Goal: Complete application form: Complete application form

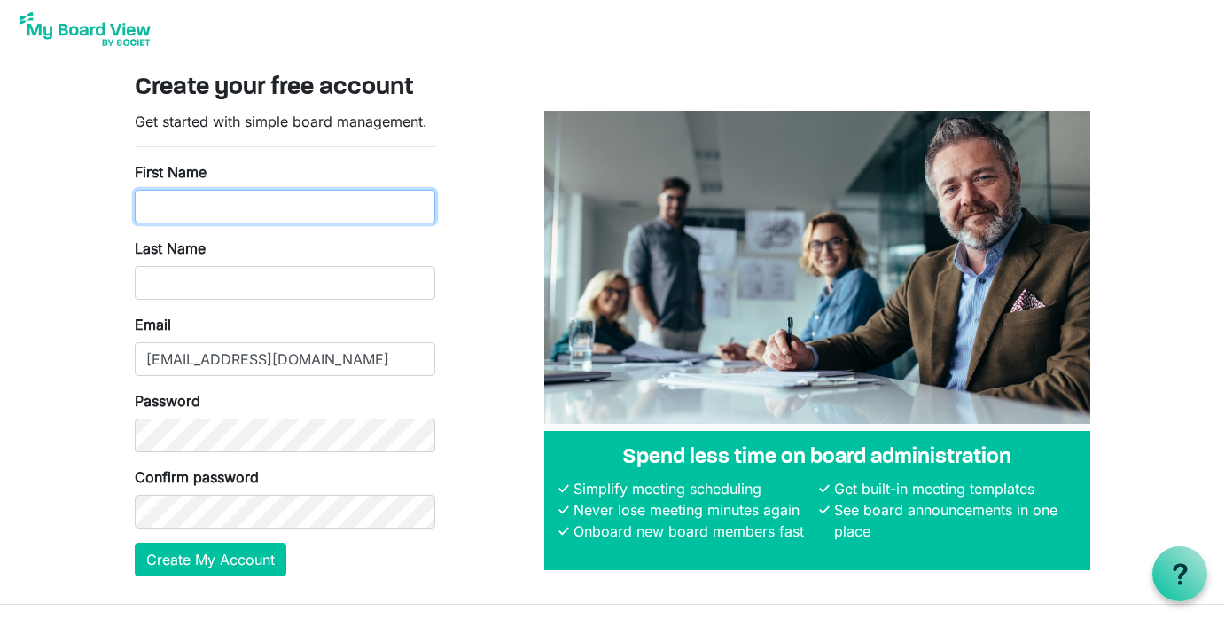
click at [303, 203] on input "First Name" at bounding box center [285, 207] width 301 height 34
type input "[PERSON_NAME]"
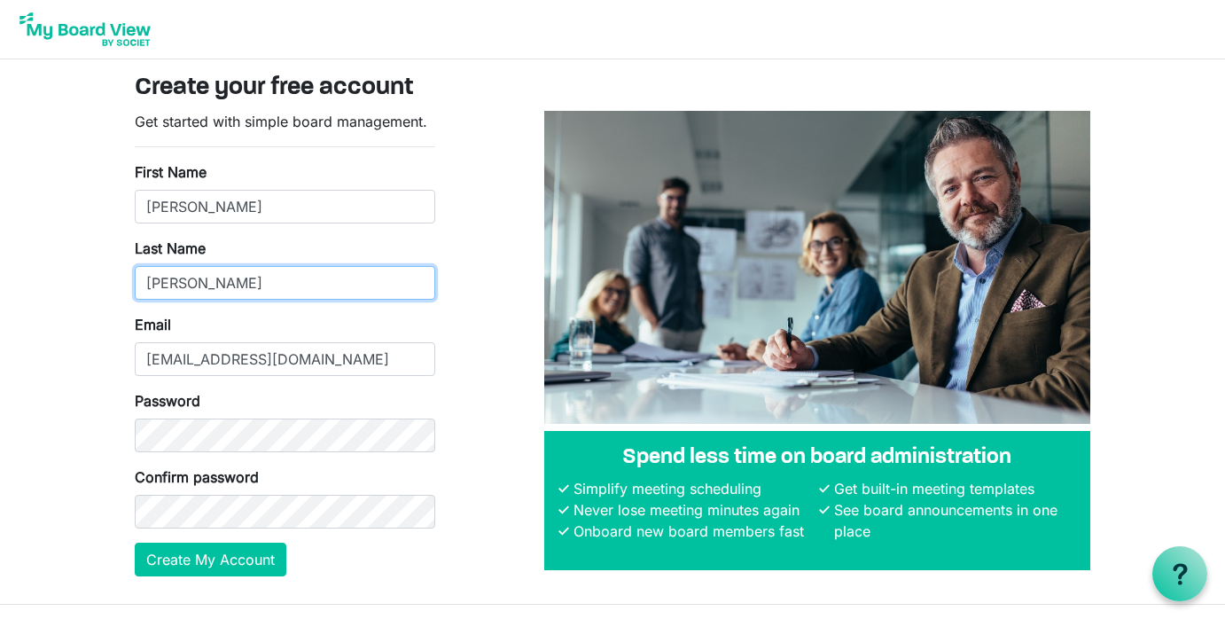
type input "[PERSON_NAME]"
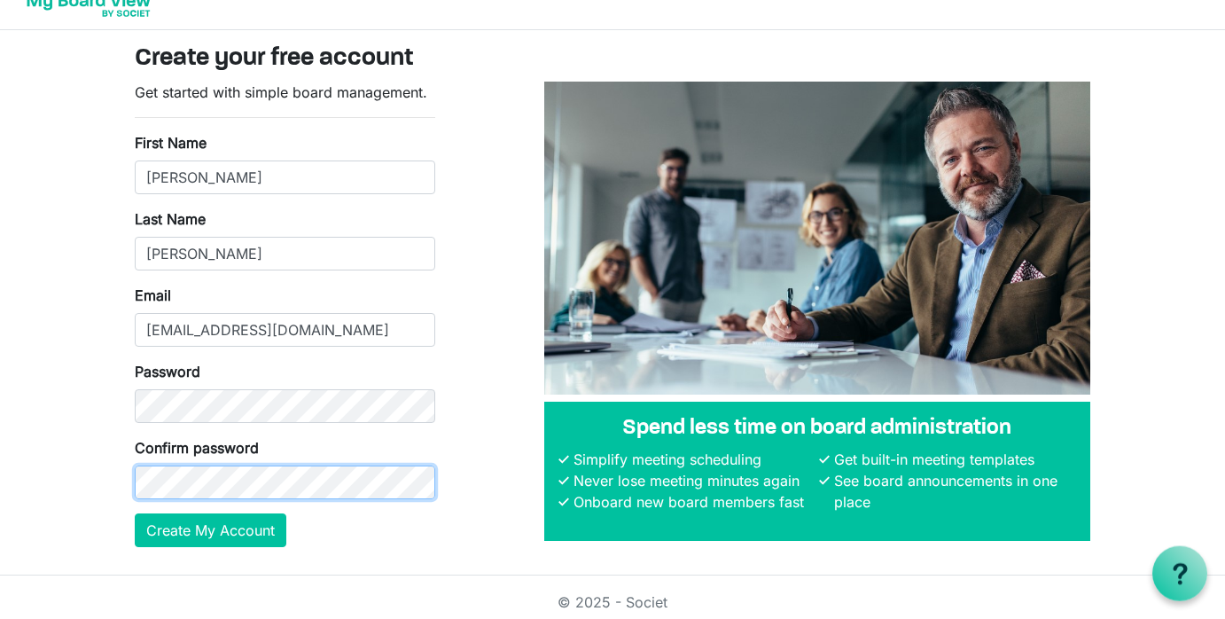
scroll to position [39, 0]
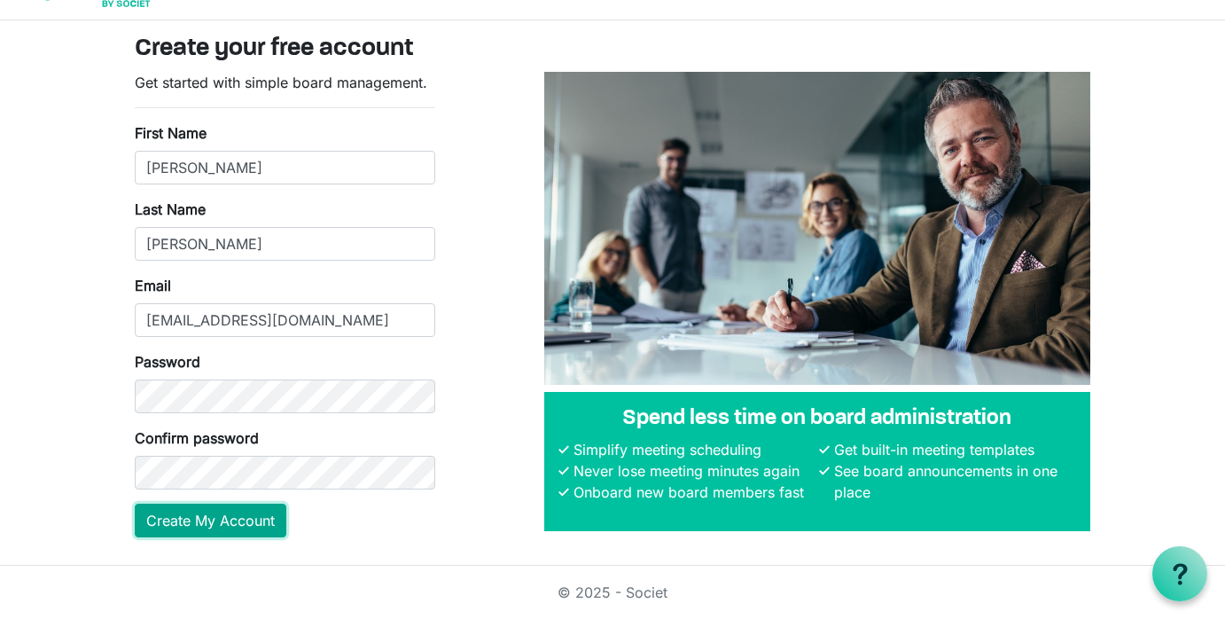
click at [245, 520] on button "Create My Account" at bounding box center [211, 521] width 152 height 34
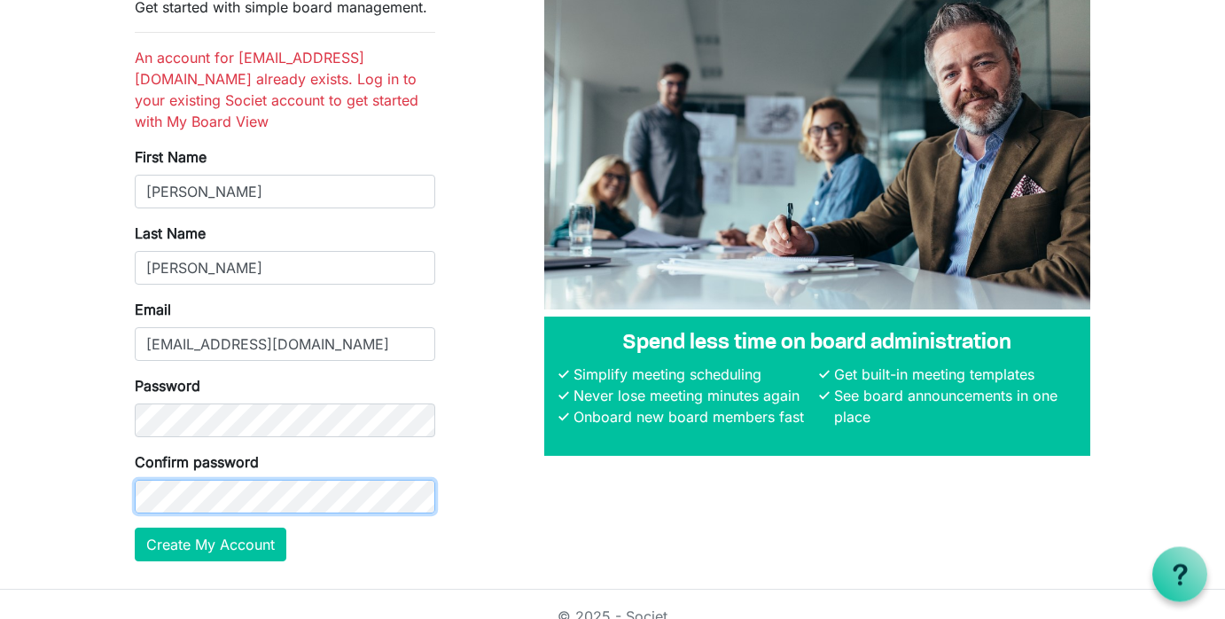
scroll to position [117, 0]
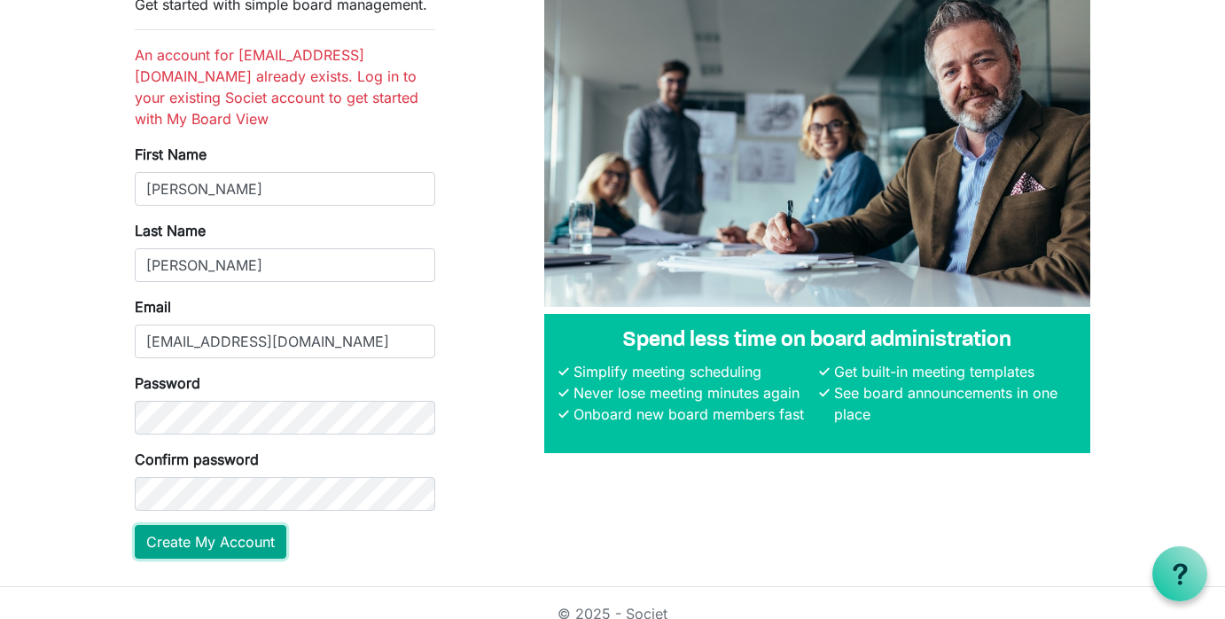
click at [252, 525] on button "Create My Account" at bounding box center [211, 542] width 152 height 34
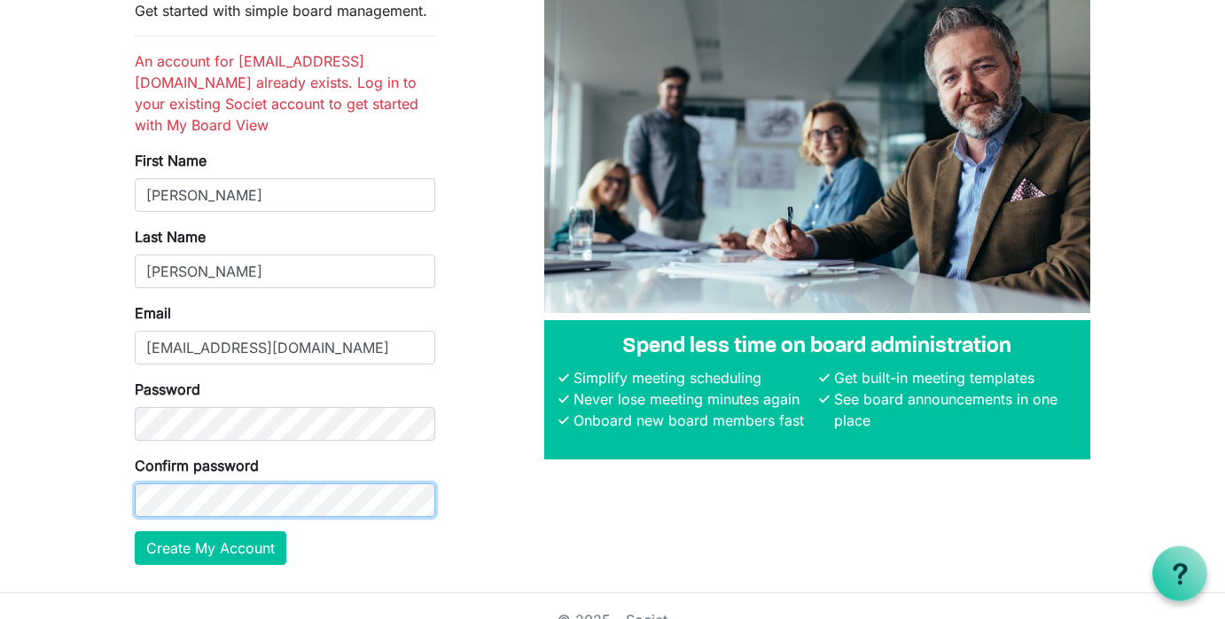
scroll to position [117, 0]
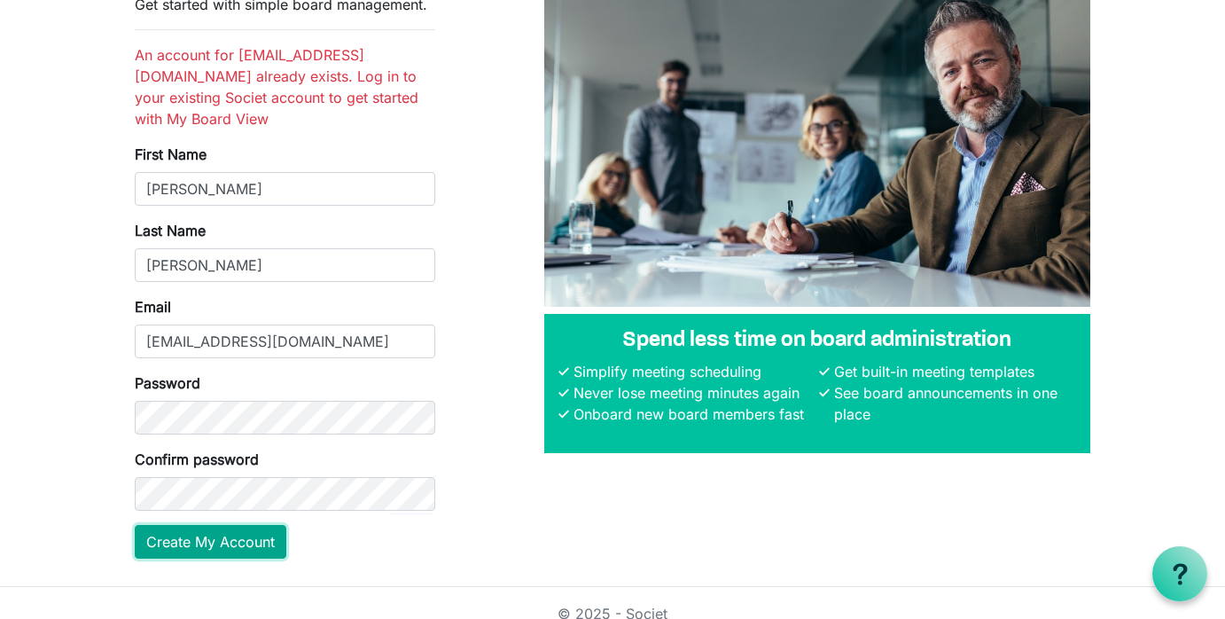
click at [253, 525] on button "Create My Account" at bounding box center [211, 542] width 152 height 34
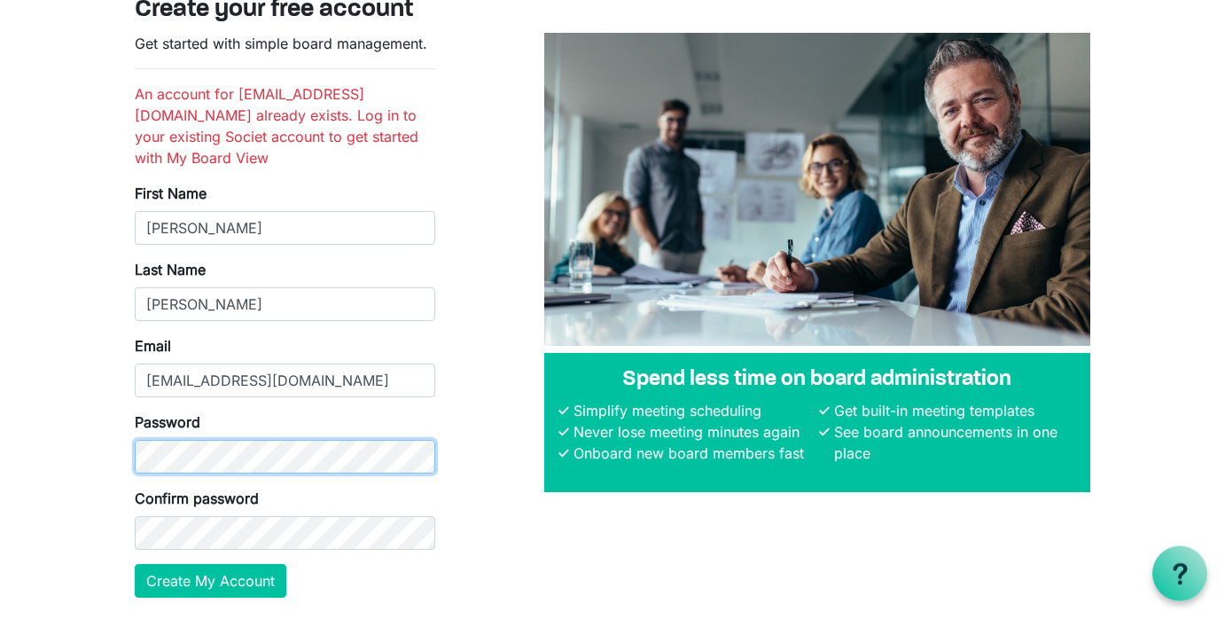
scroll to position [117, 0]
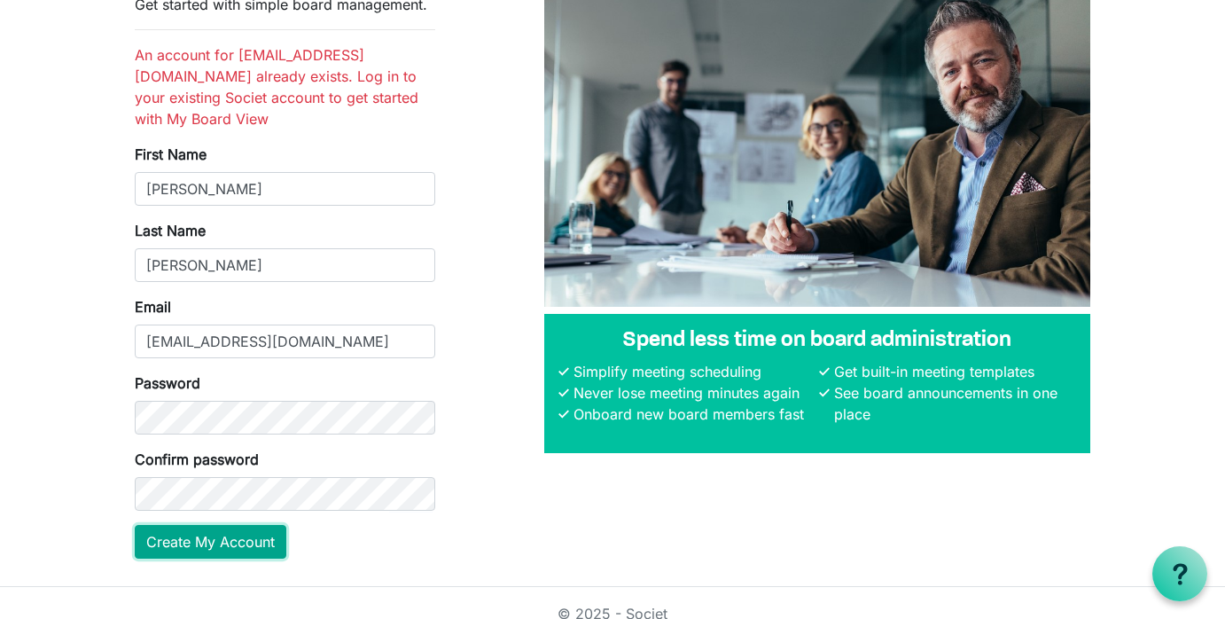
click at [247, 525] on button "Create My Account" at bounding box center [211, 542] width 152 height 34
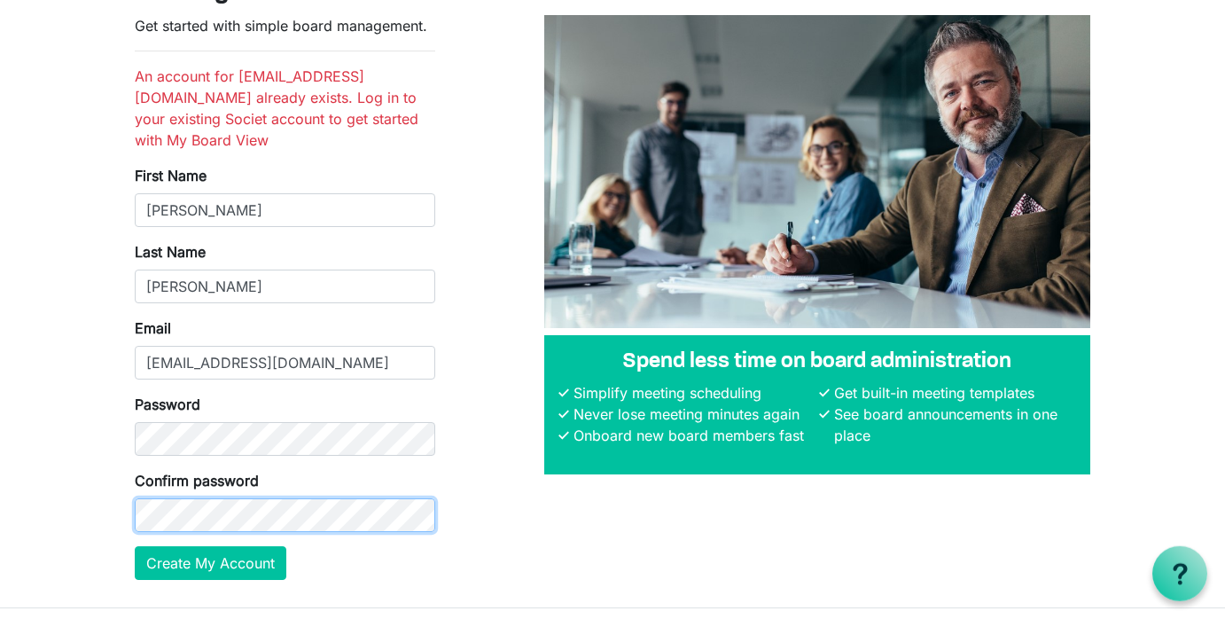
scroll to position [113, 0]
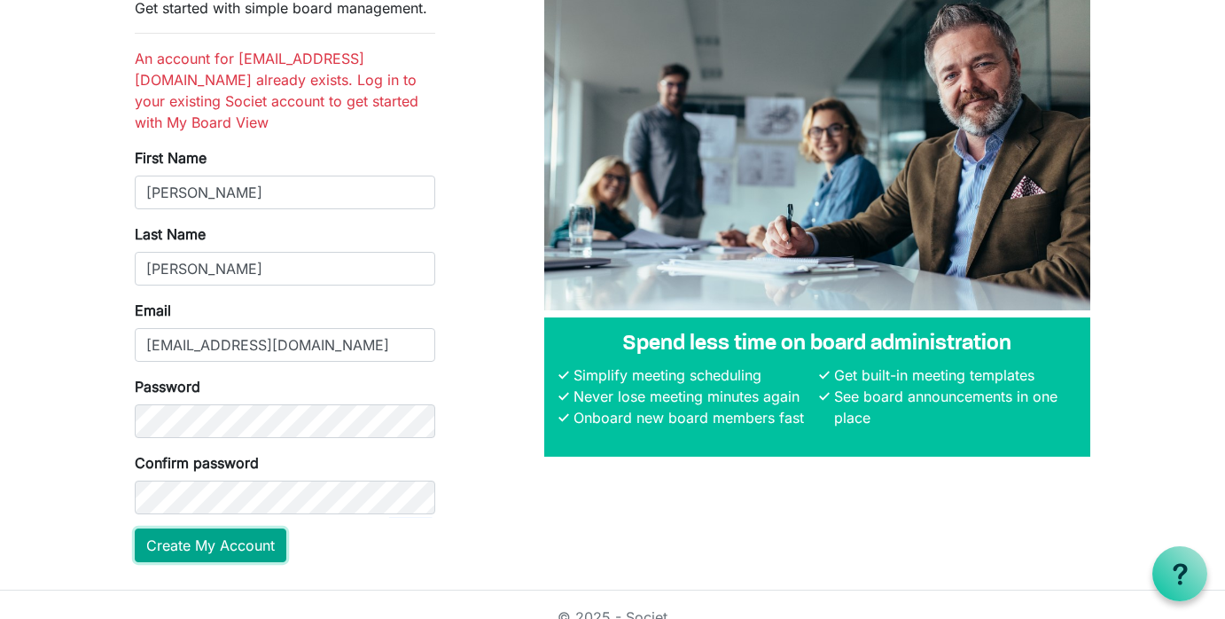
click at [254, 528] on button "Create My Account" at bounding box center [211, 545] width 152 height 34
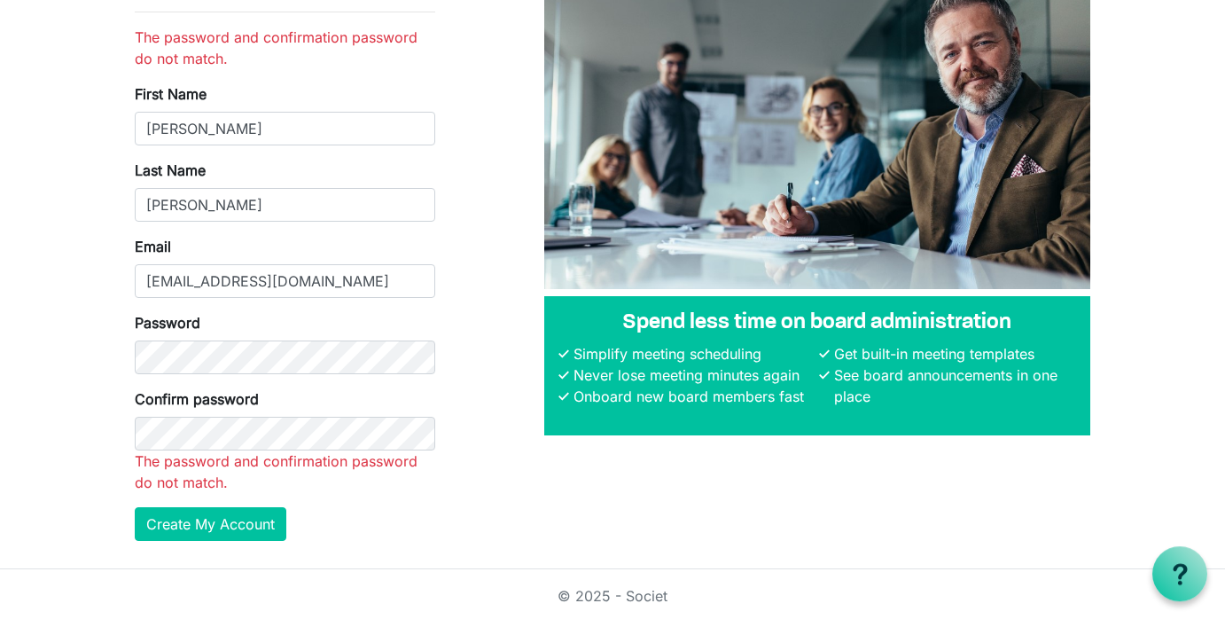
scroll to position [138, 0]
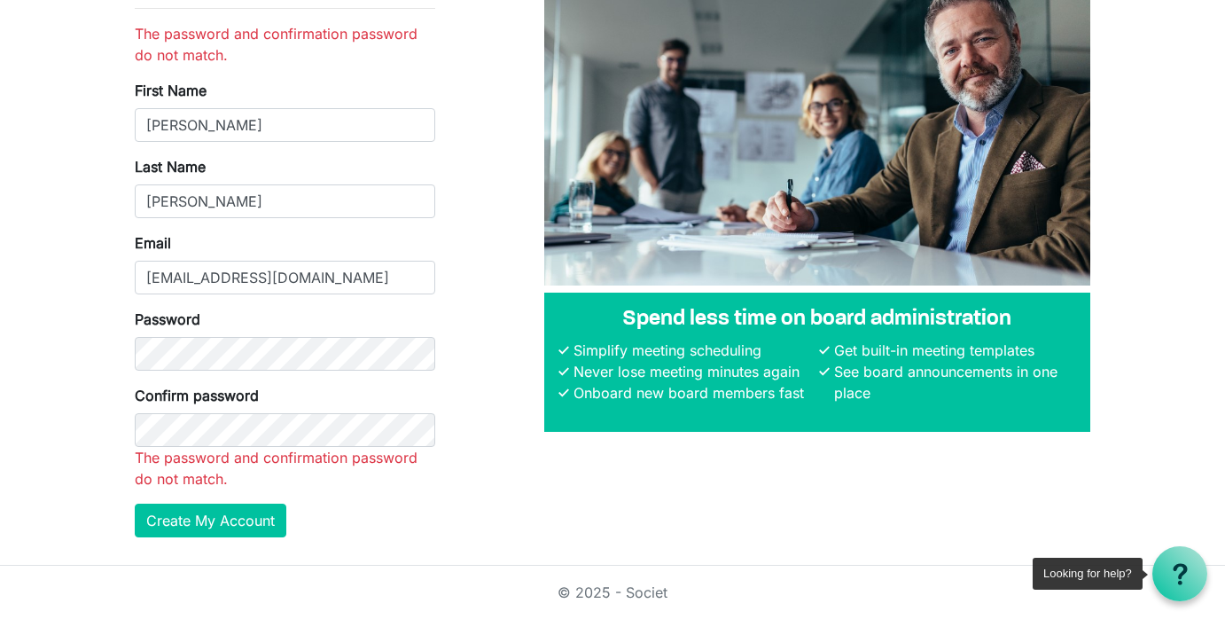
click at [1187, 567] on use at bounding box center [1180, 573] width 14 height 21
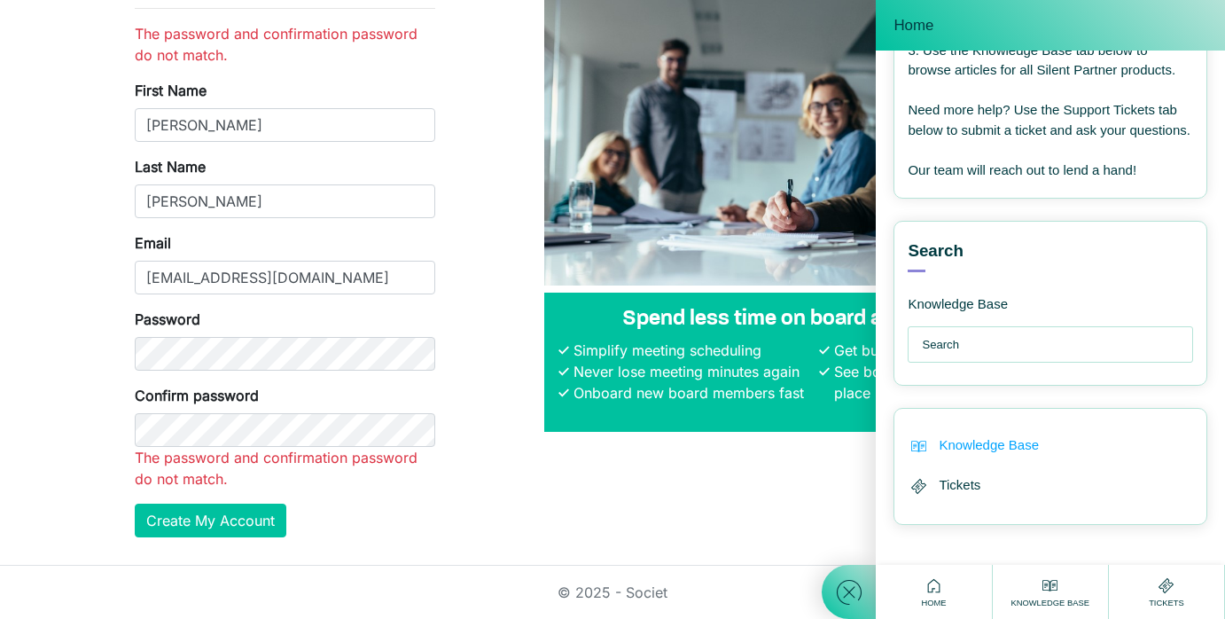
scroll to position [256, 0]
click at [956, 486] on span "Tickets" at bounding box center [960, 485] width 42 height 20
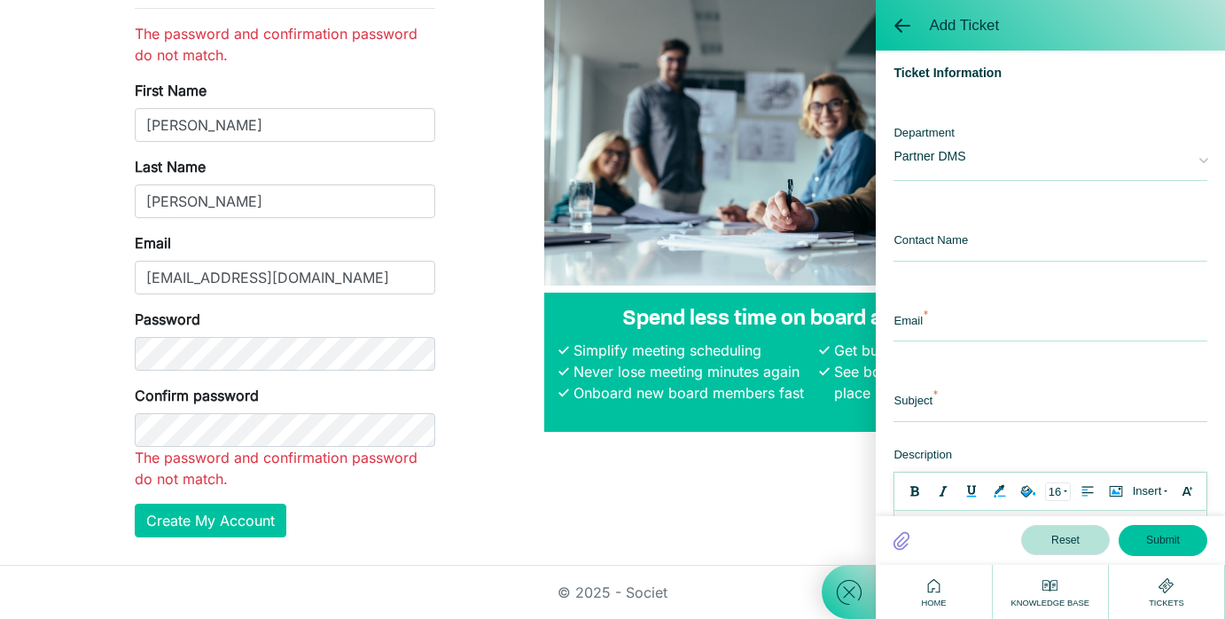
scroll to position [0, 0]
click at [941, 298] on div "Email" at bounding box center [1051, 313] width 314 height 59
click at [941, 320] on input "email" at bounding box center [1051, 322] width 314 height 38
type input "[EMAIL_ADDRESS][DOMAIN_NAME]"
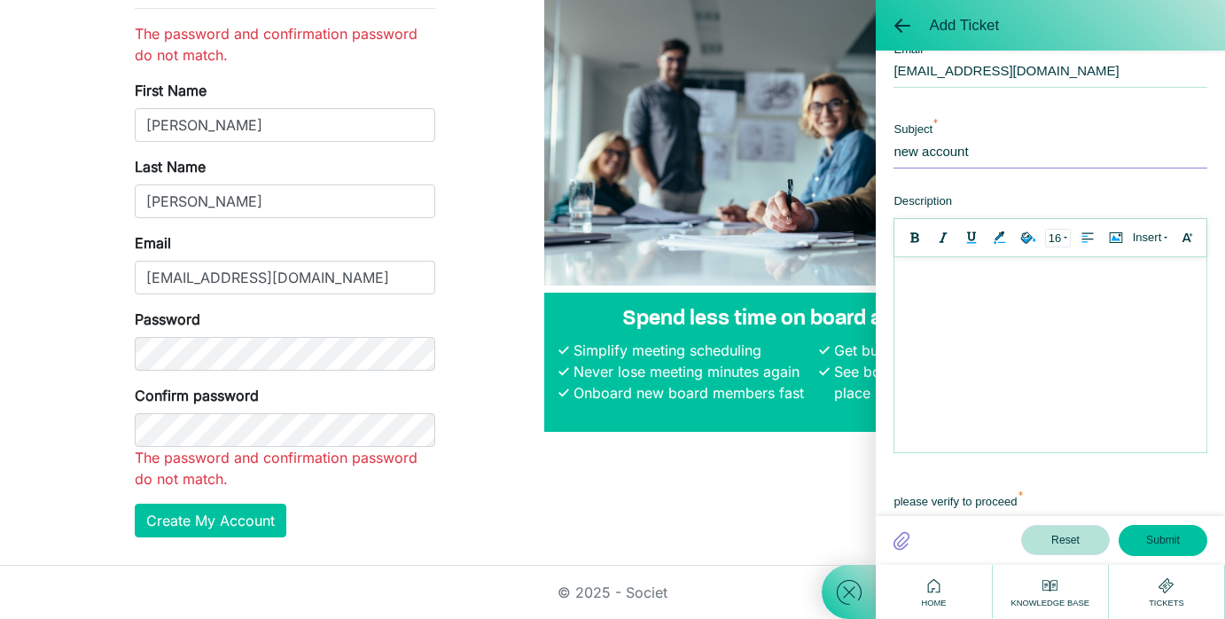
scroll to position [255, 0]
type input "new account"
click at [946, 275] on div at bounding box center [1050, 273] width 294 height 19
click at [1164, 537] on button "Submit" at bounding box center [1163, 540] width 89 height 30
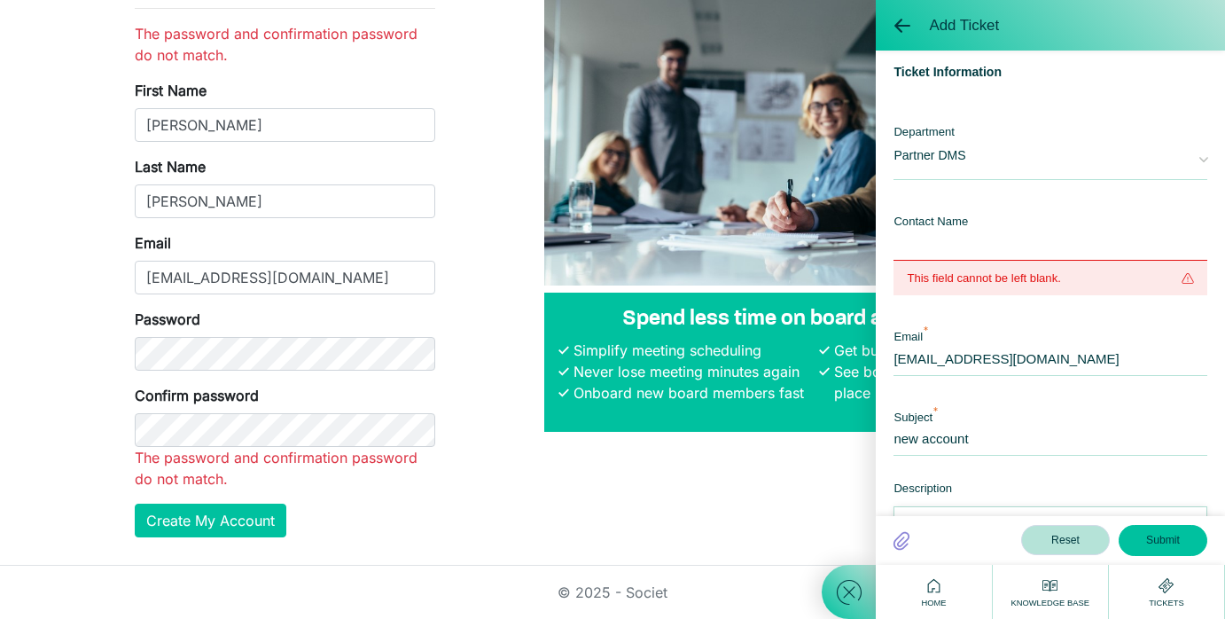
scroll to position [0, 0]
type input "[PERSON_NAME]"
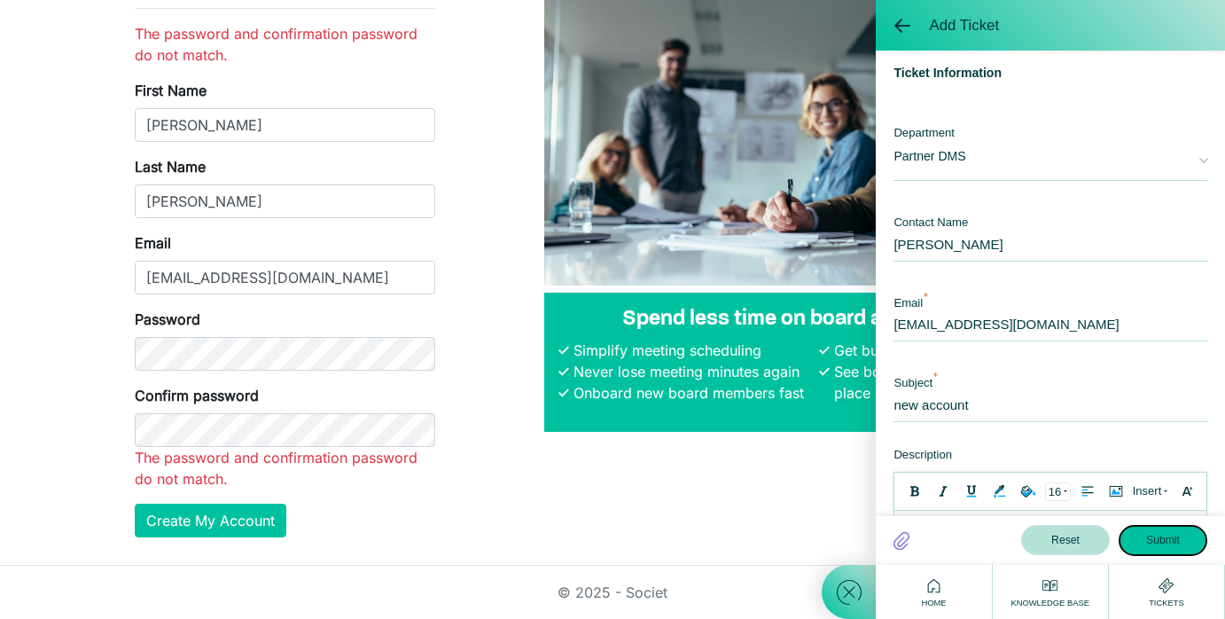
click at [1156, 538] on button "Submit" at bounding box center [1163, 540] width 89 height 30
click at [1156, 539] on button "Submit" at bounding box center [1163, 540] width 89 height 30
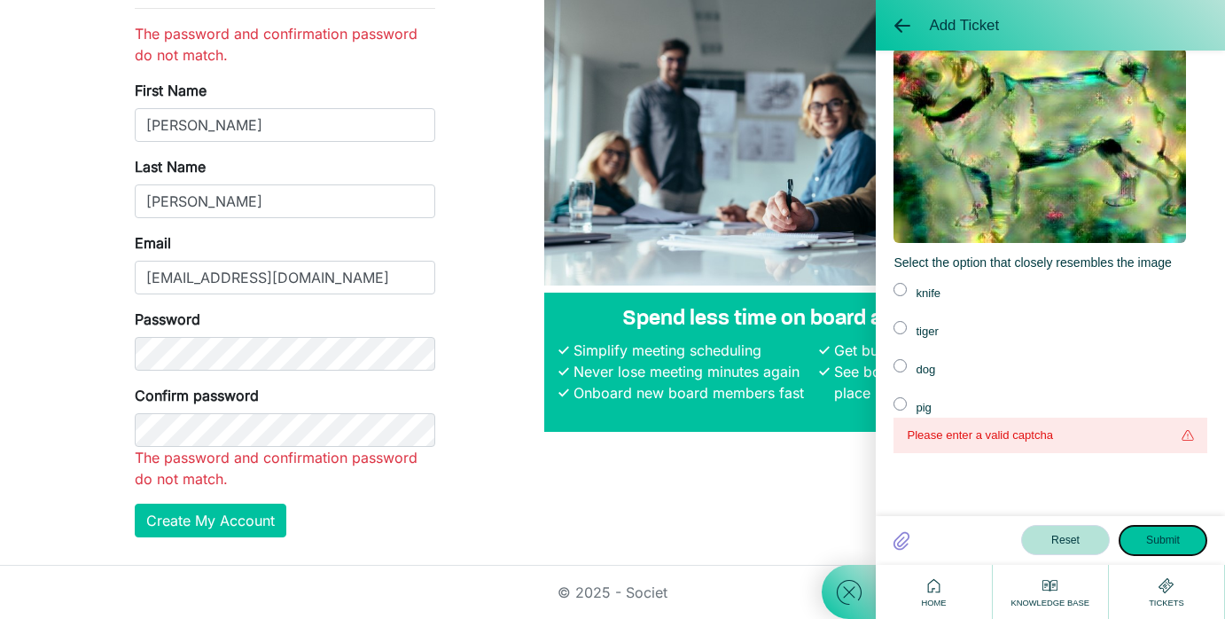
scroll to position [792, 0]
click at [903, 362] on label at bounding box center [900, 364] width 13 height 13
click at [0, 0] on input "radio" at bounding box center [0, 0] width 0 height 0
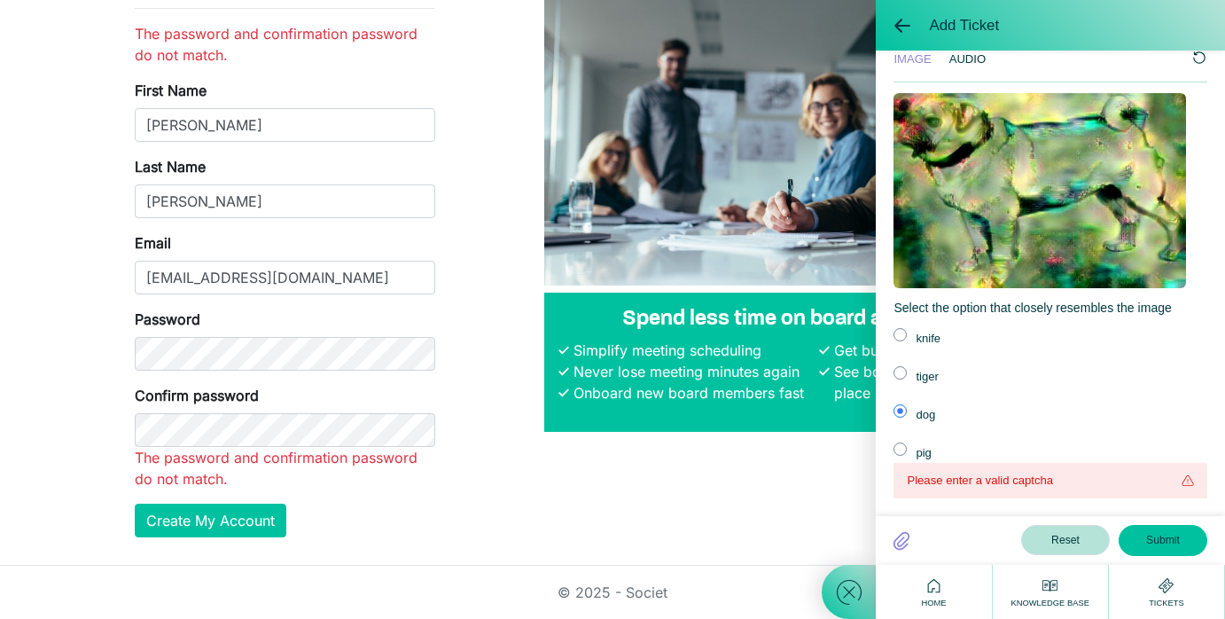
scroll to position [749, 0]
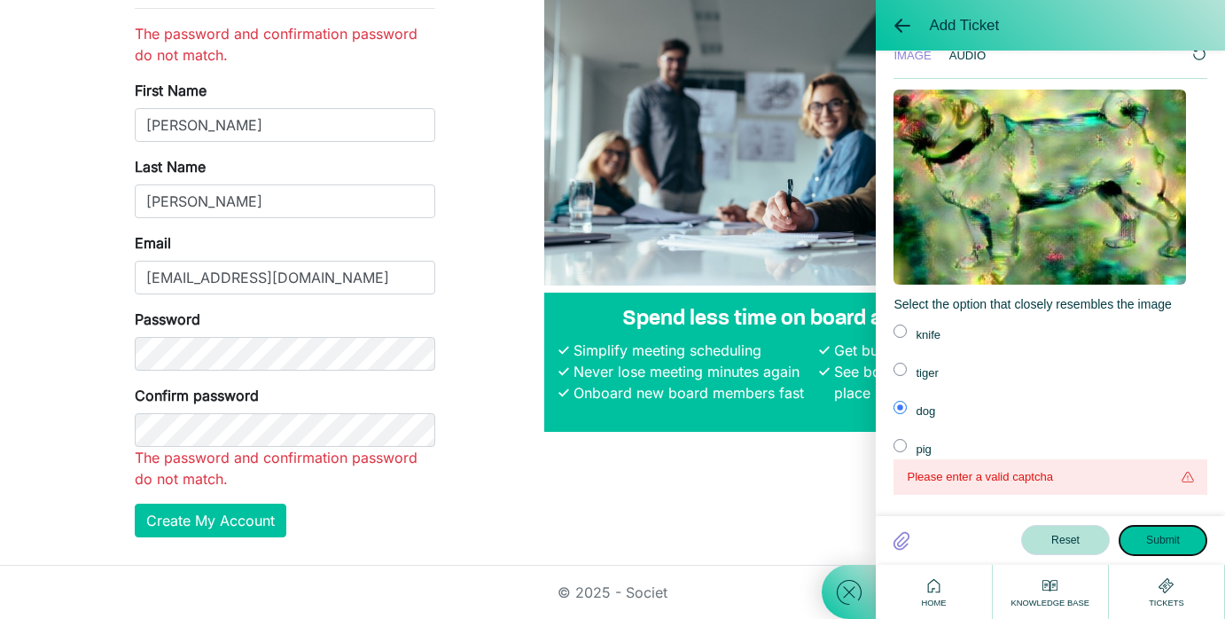
click at [1158, 539] on button "Submit" at bounding box center [1163, 540] width 89 height 30
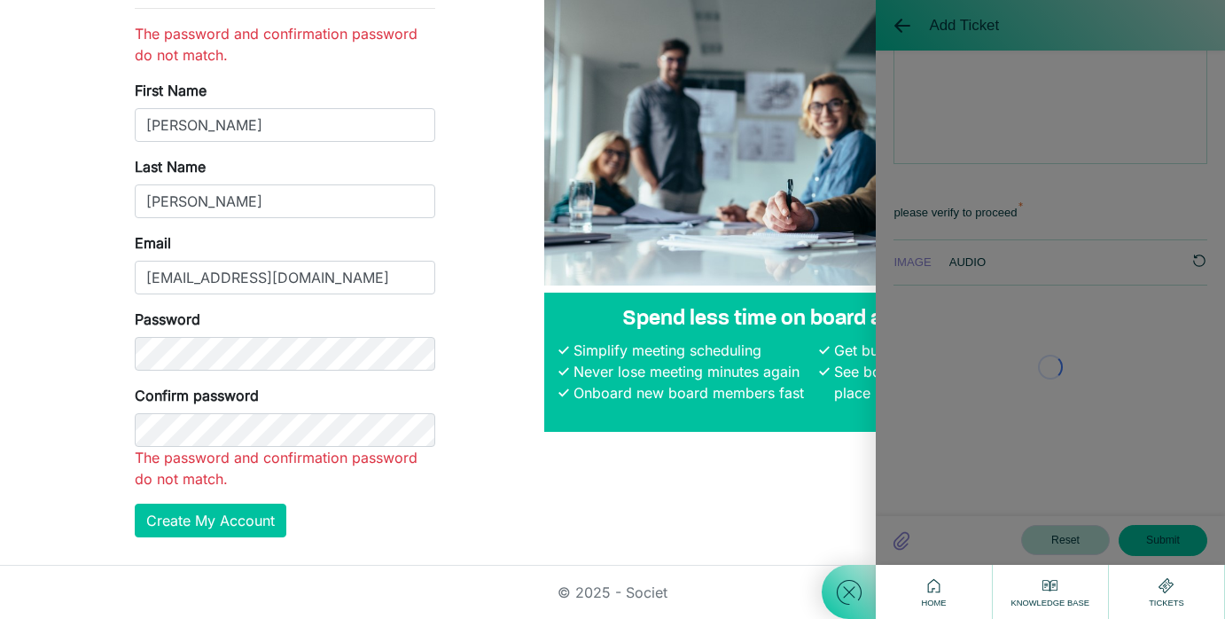
scroll to position [540, 0]
